Goal: Navigation & Orientation: Go to known website

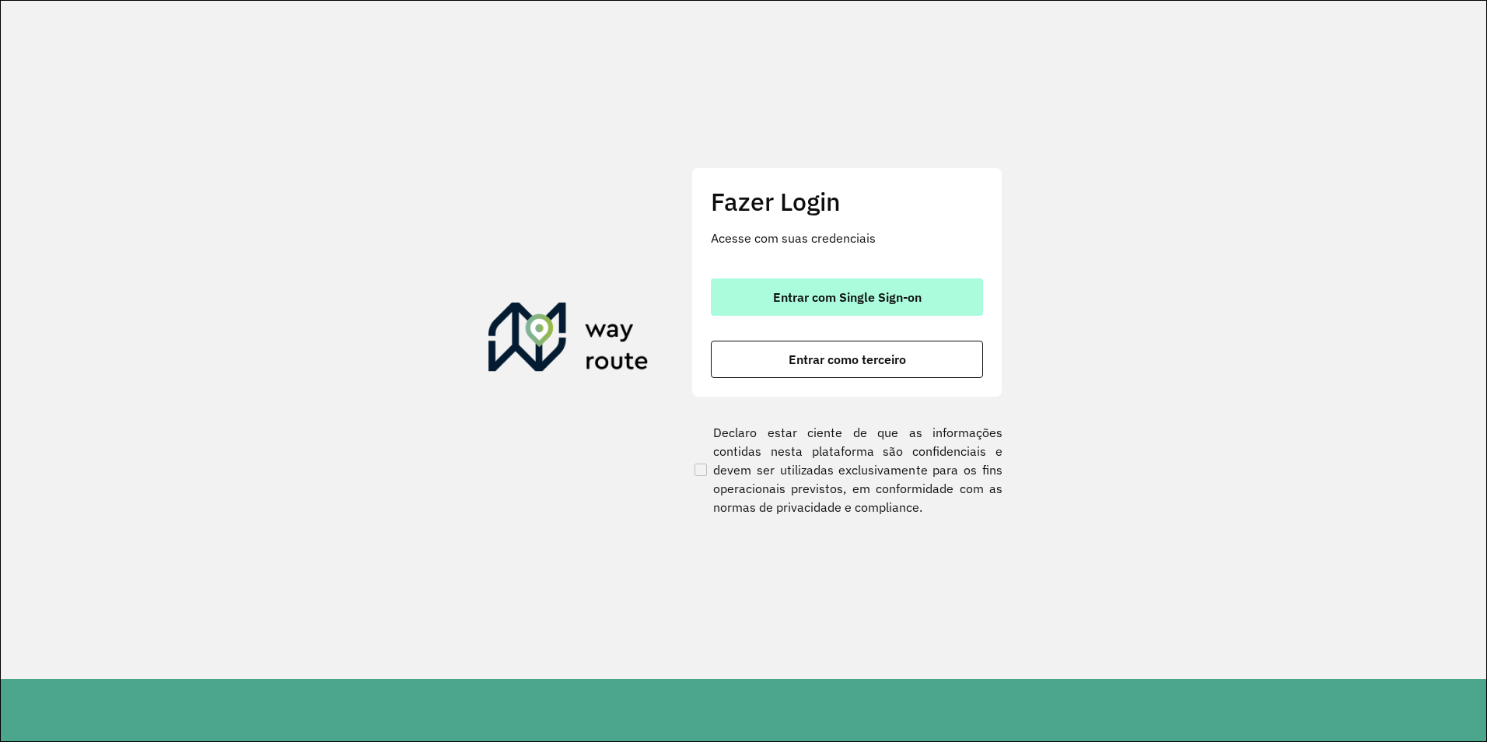
click at [855, 299] on span "Entrar com Single Sign-on" at bounding box center [847, 297] width 149 height 12
